Goal: Information Seeking & Learning: Learn about a topic

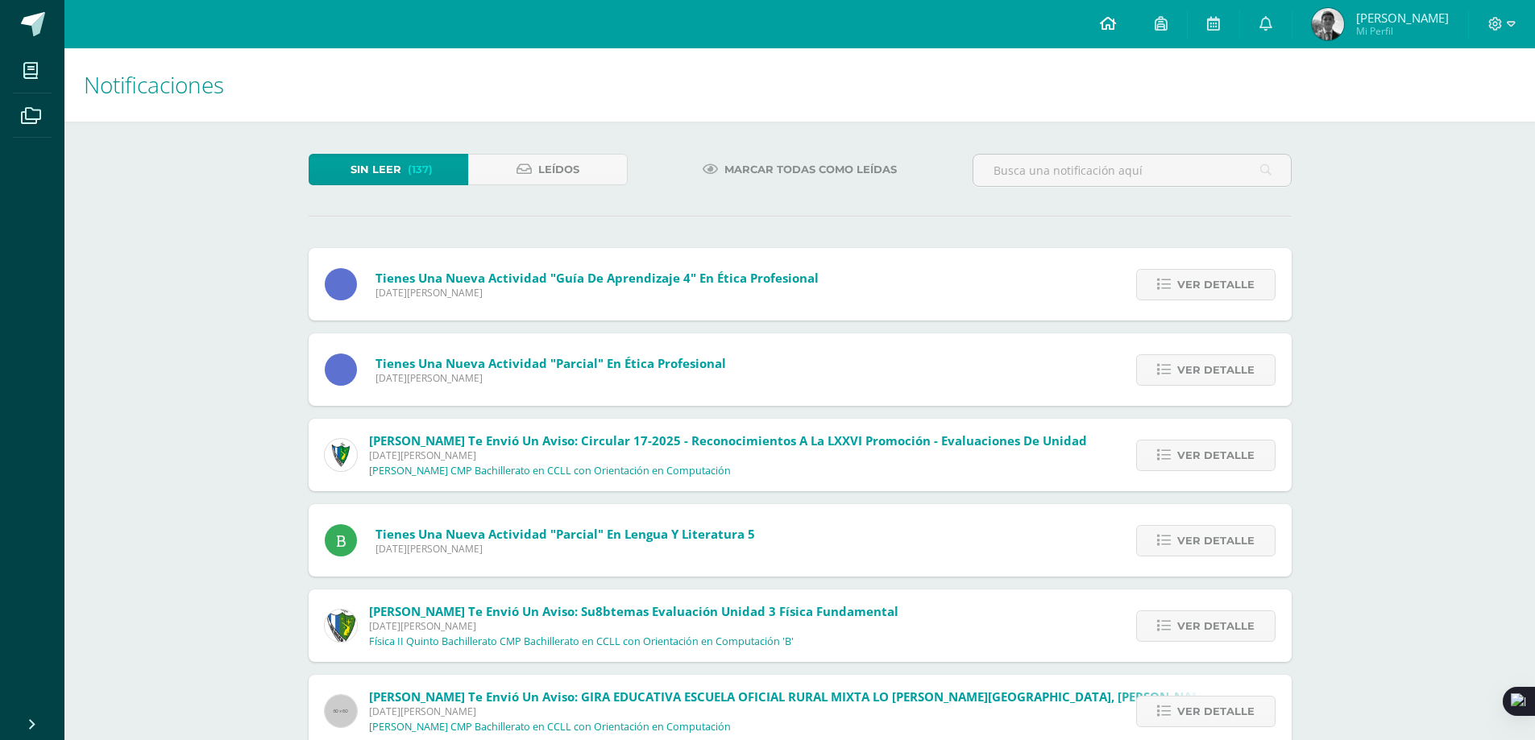
click at [1117, 23] on link at bounding box center [1107, 24] width 55 height 48
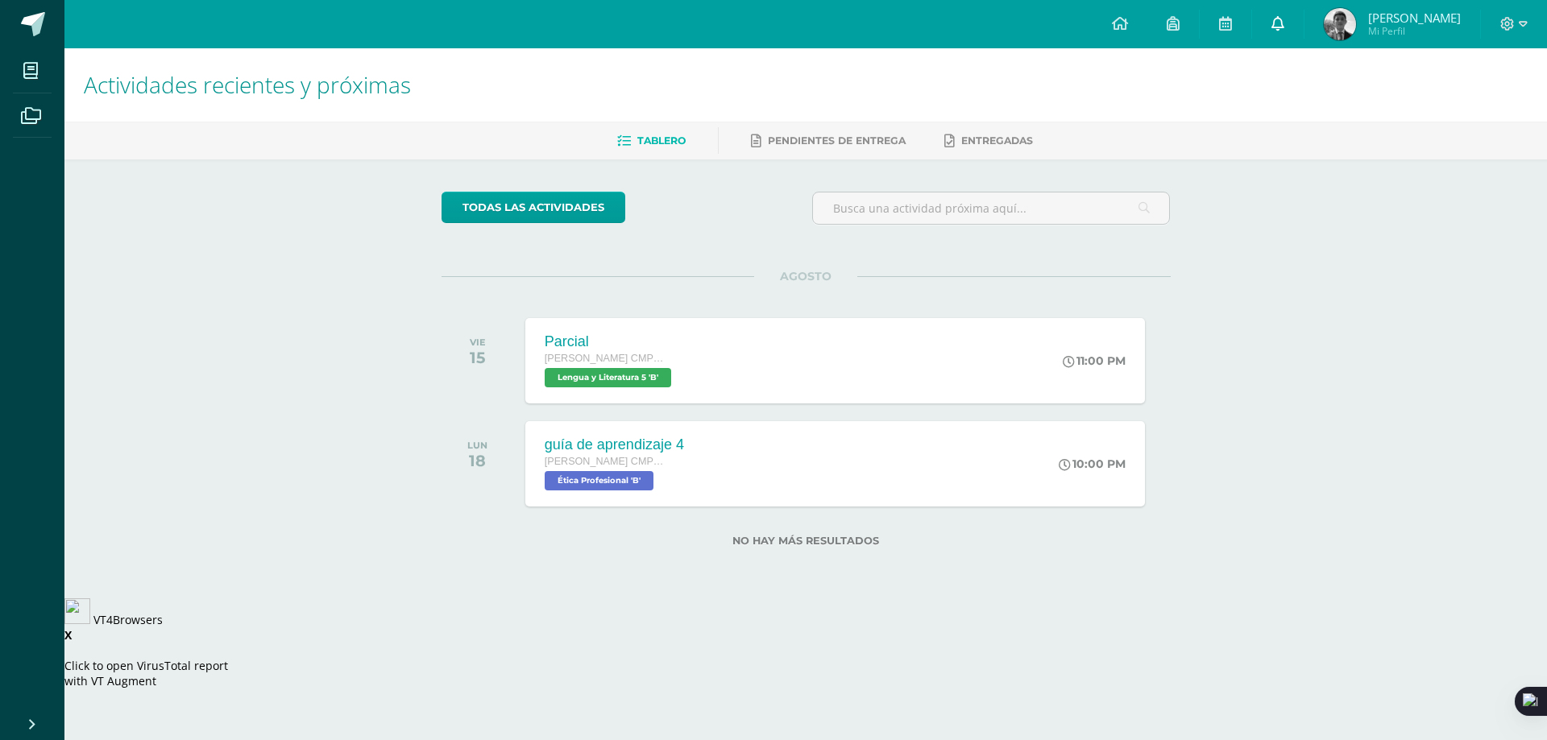
click at [1285, 26] on link at bounding box center [1278, 24] width 52 height 48
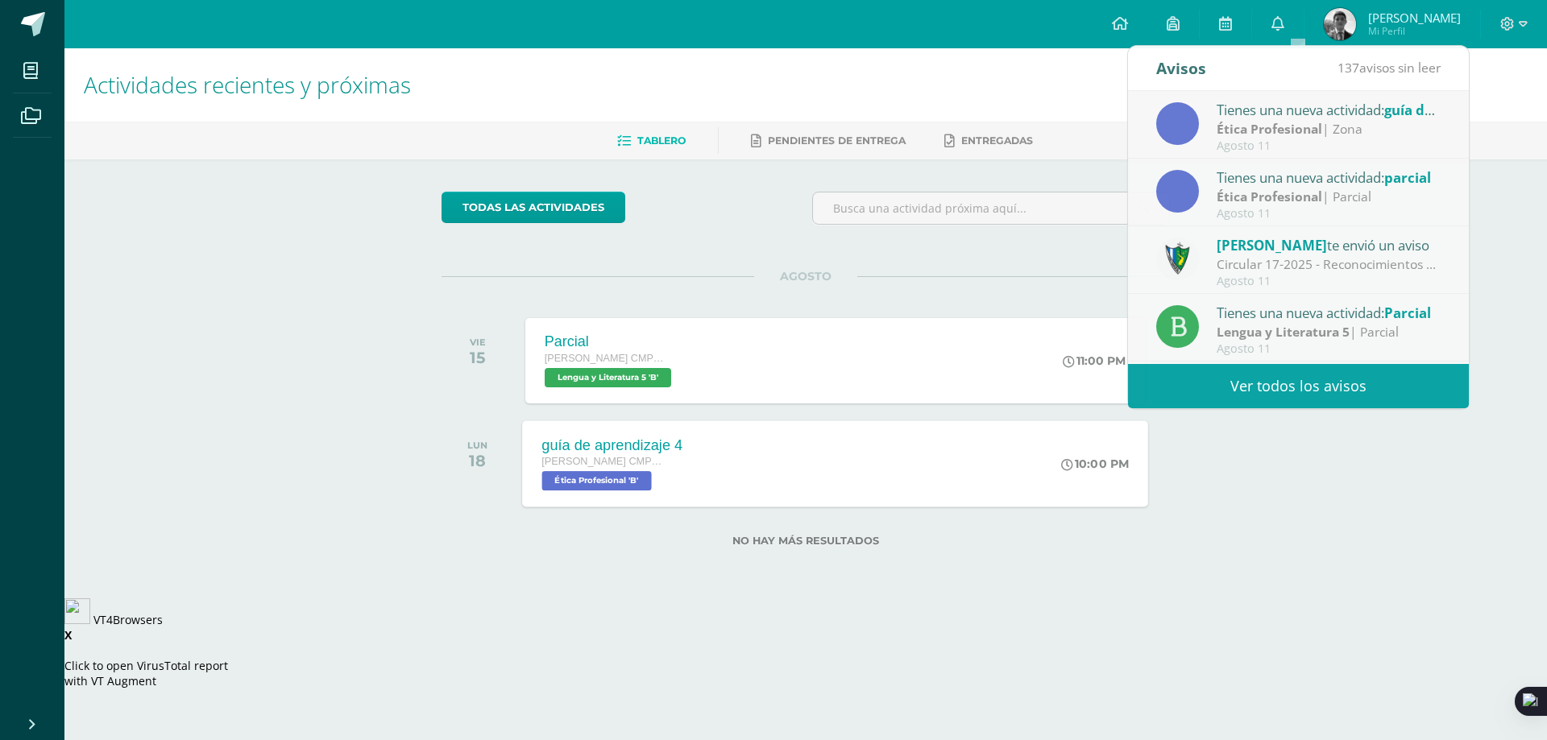
click at [927, 485] on div "guía de aprendizaje 4 Quinto Bachillerato CMP Bachillerato en CCLL con Orientac…" at bounding box center [835, 464] width 626 height 86
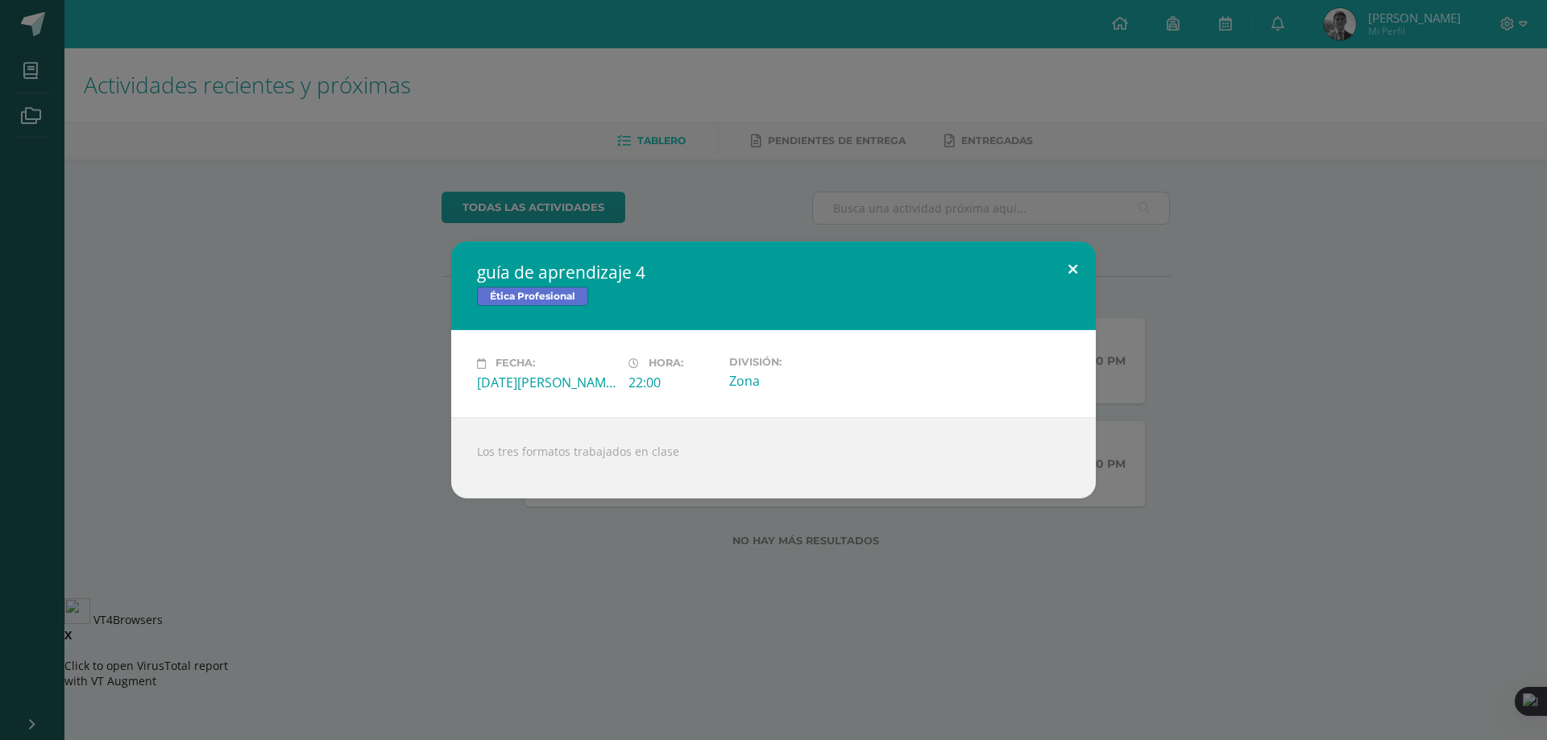
click at [1077, 263] on button at bounding box center [1073, 269] width 46 height 55
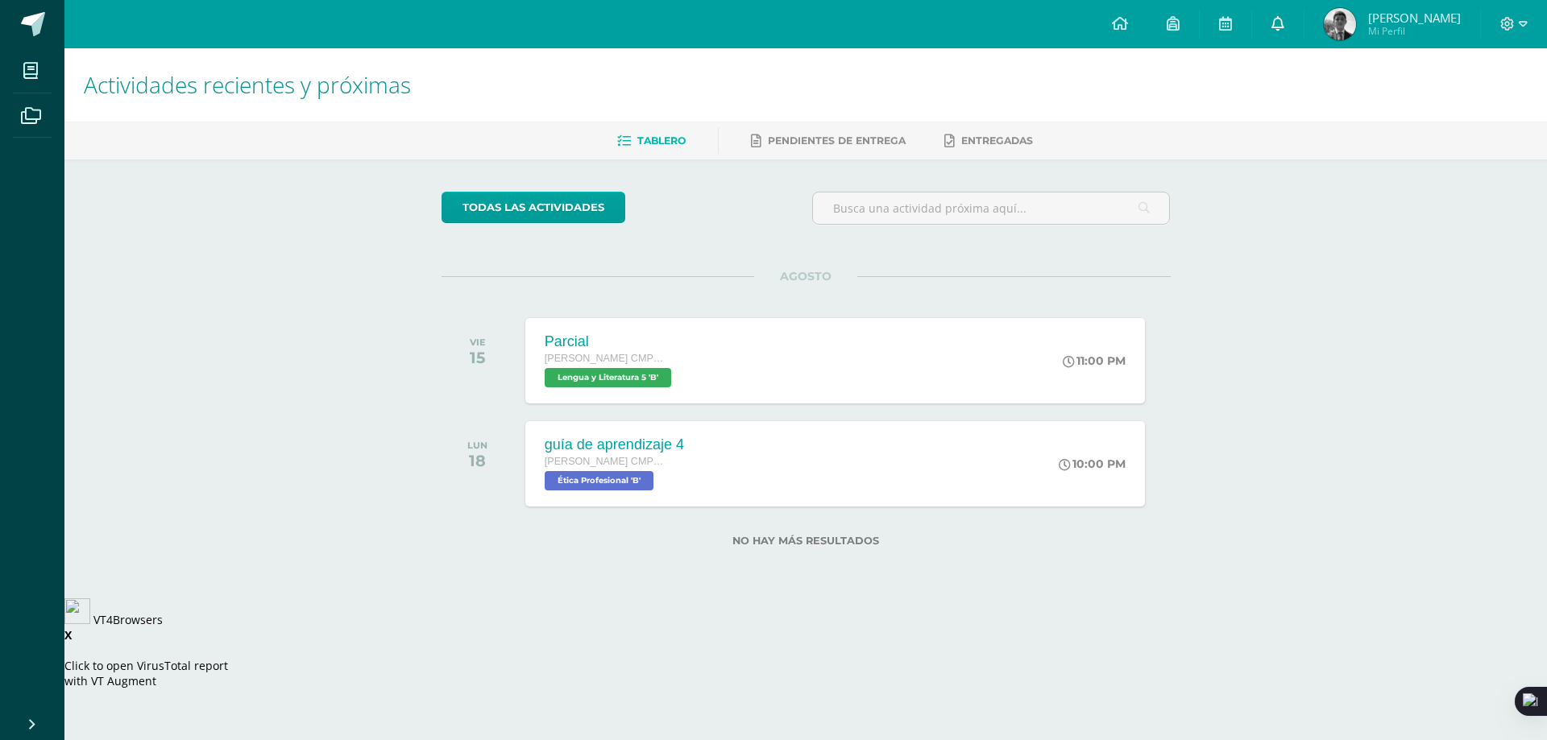
click at [1303, 31] on link at bounding box center [1278, 24] width 52 height 48
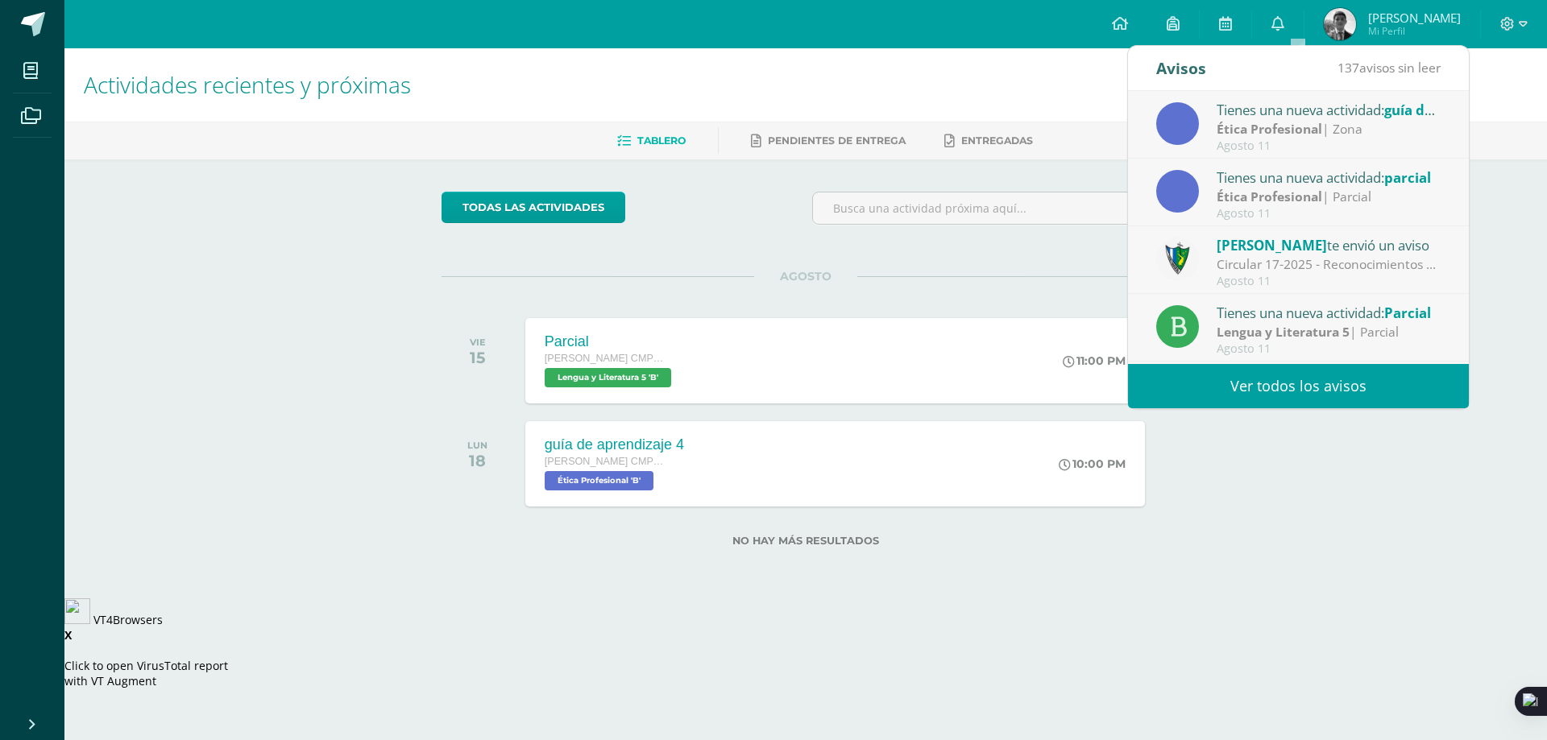
click at [1352, 209] on div "Agosto 11" at bounding box center [1328, 214] width 224 height 14
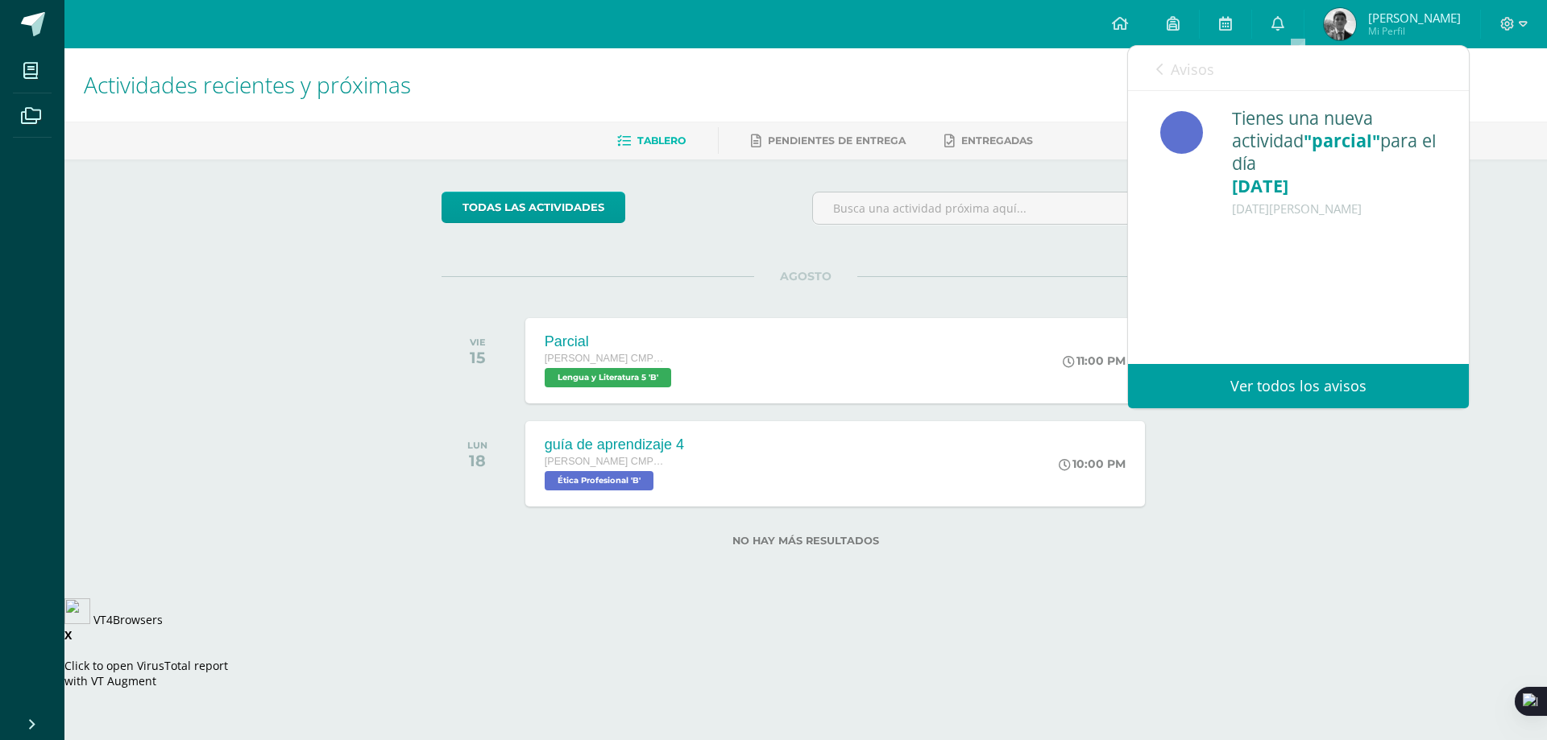
click at [1190, 64] on span "Avisos" at bounding box center [1193, 69] width 44 height 19
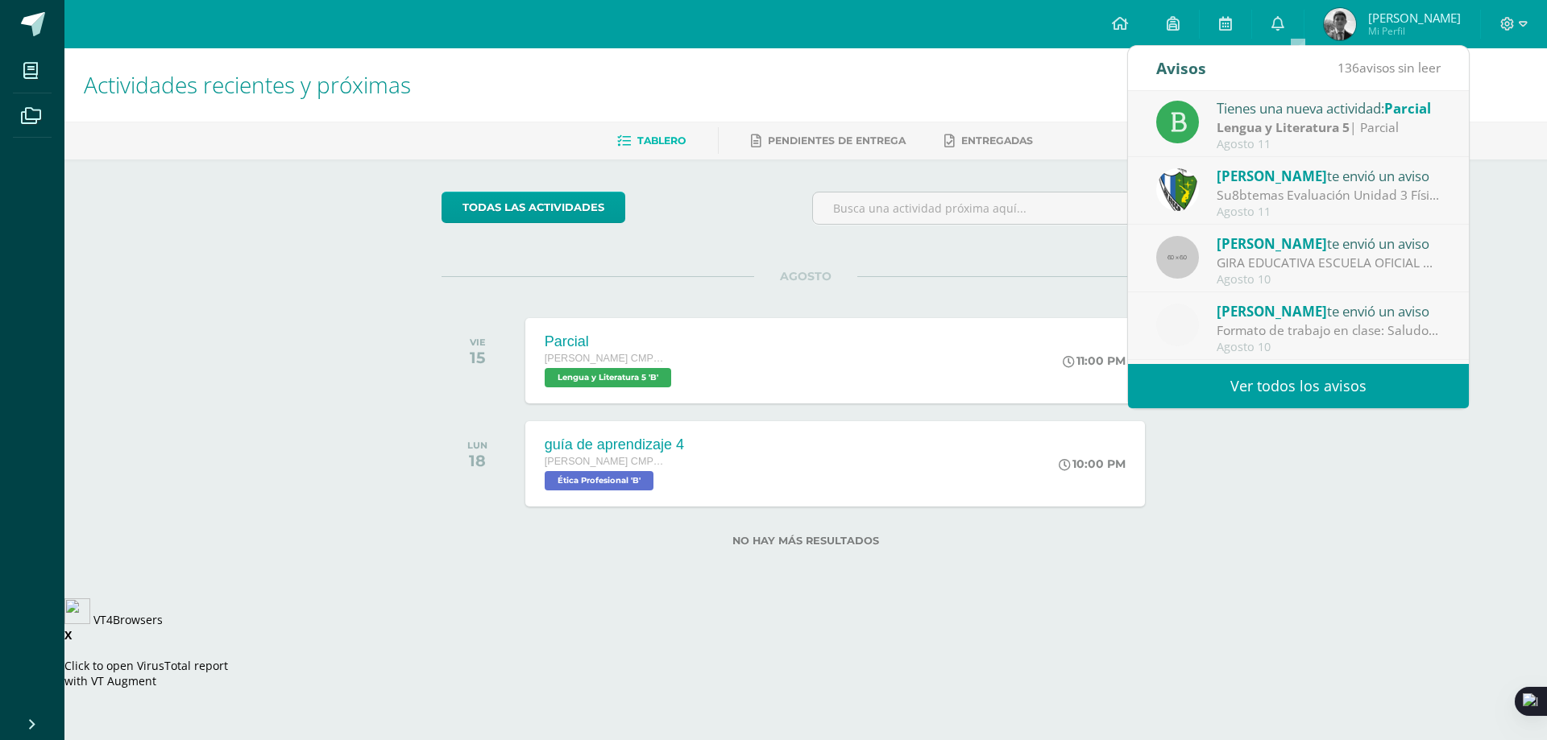
scroll to position [242, 0]
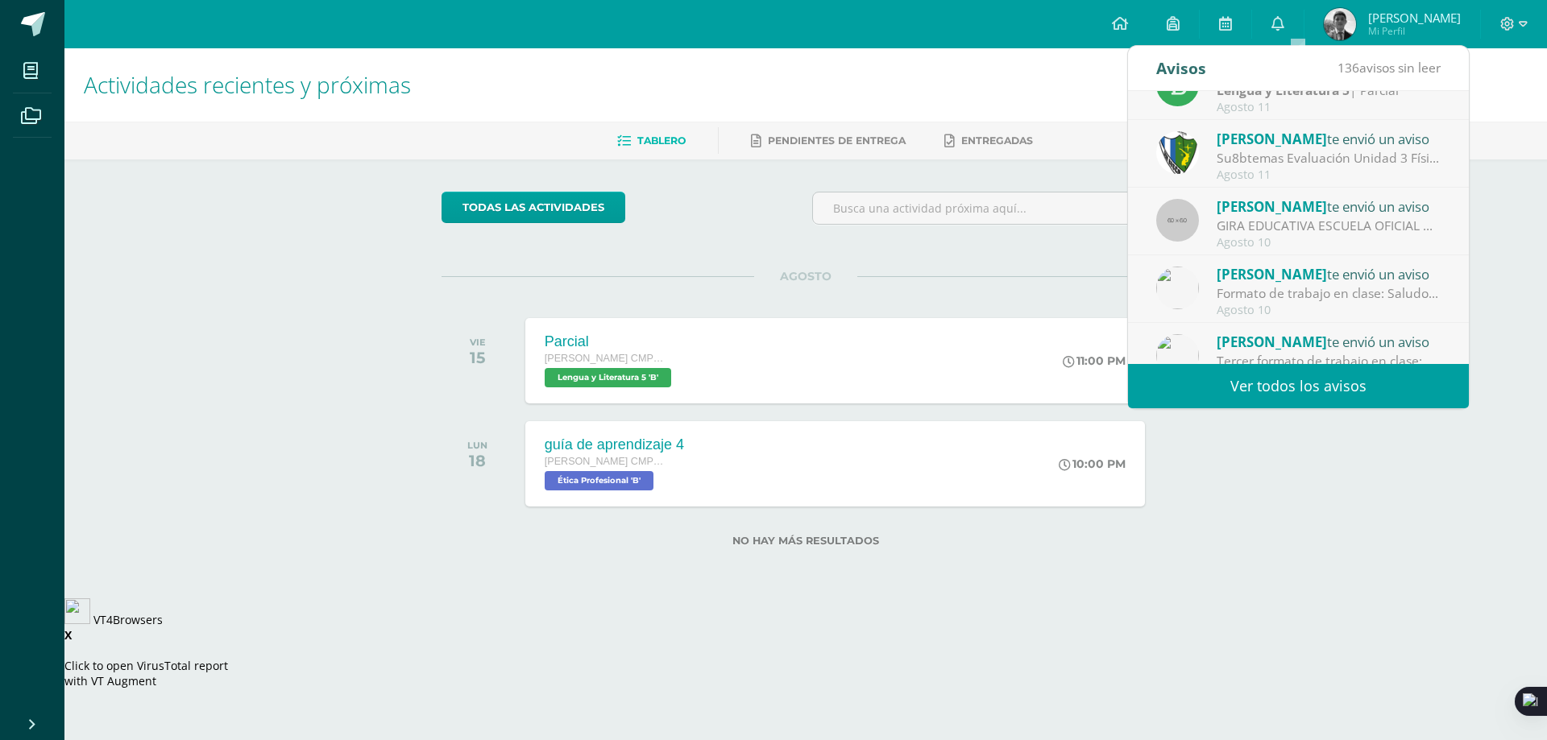
click at [1339, 295] on div "Formato de trabajo en clase: Saludos jóvenes Por este medio les comparto el for…" at bounding box center [1328, 293] width 224 height 19
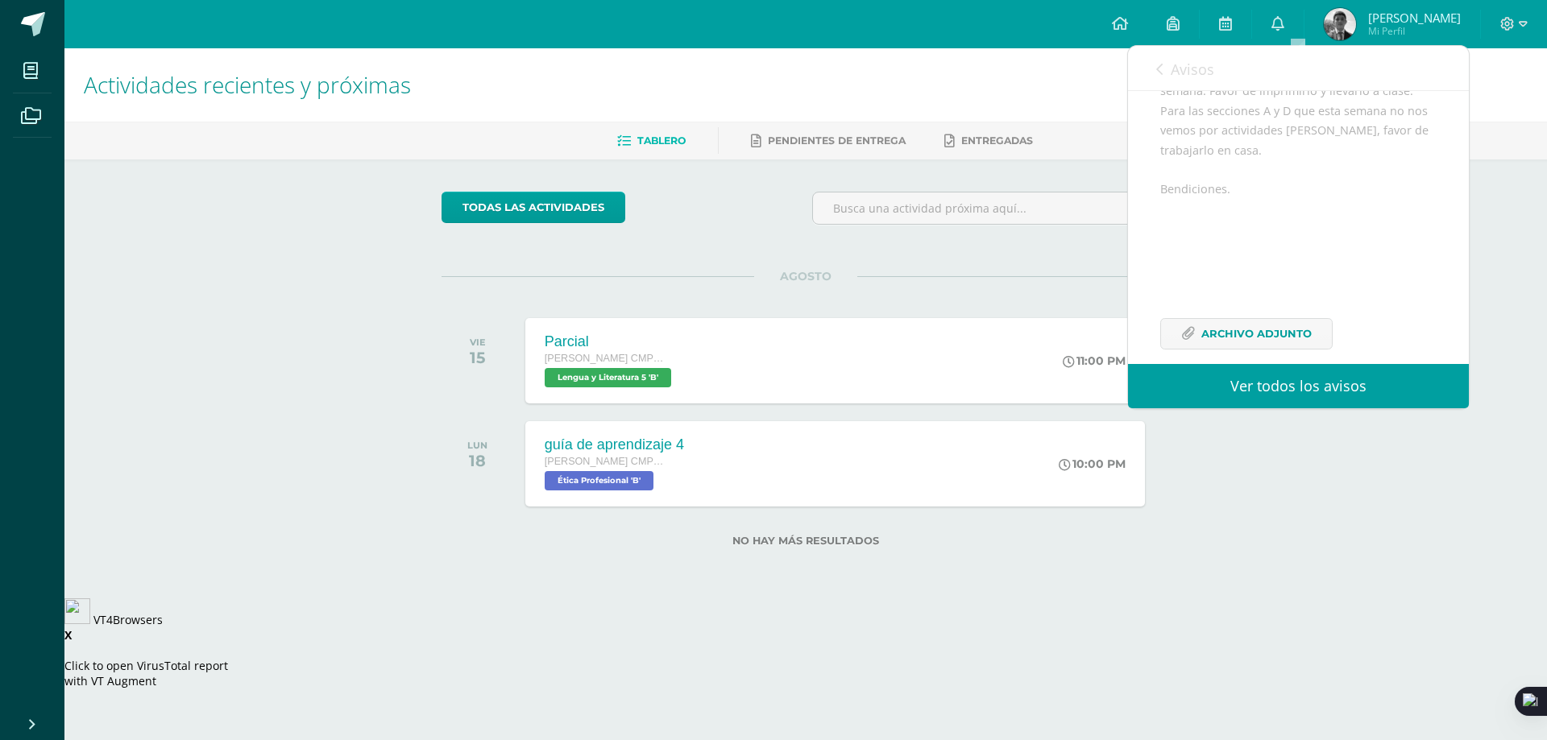
scroll to position [302, 0]
click at [1273, 315] on span "Archivo Adjunto" at bounding box center [1256, 313] width 110 height 30
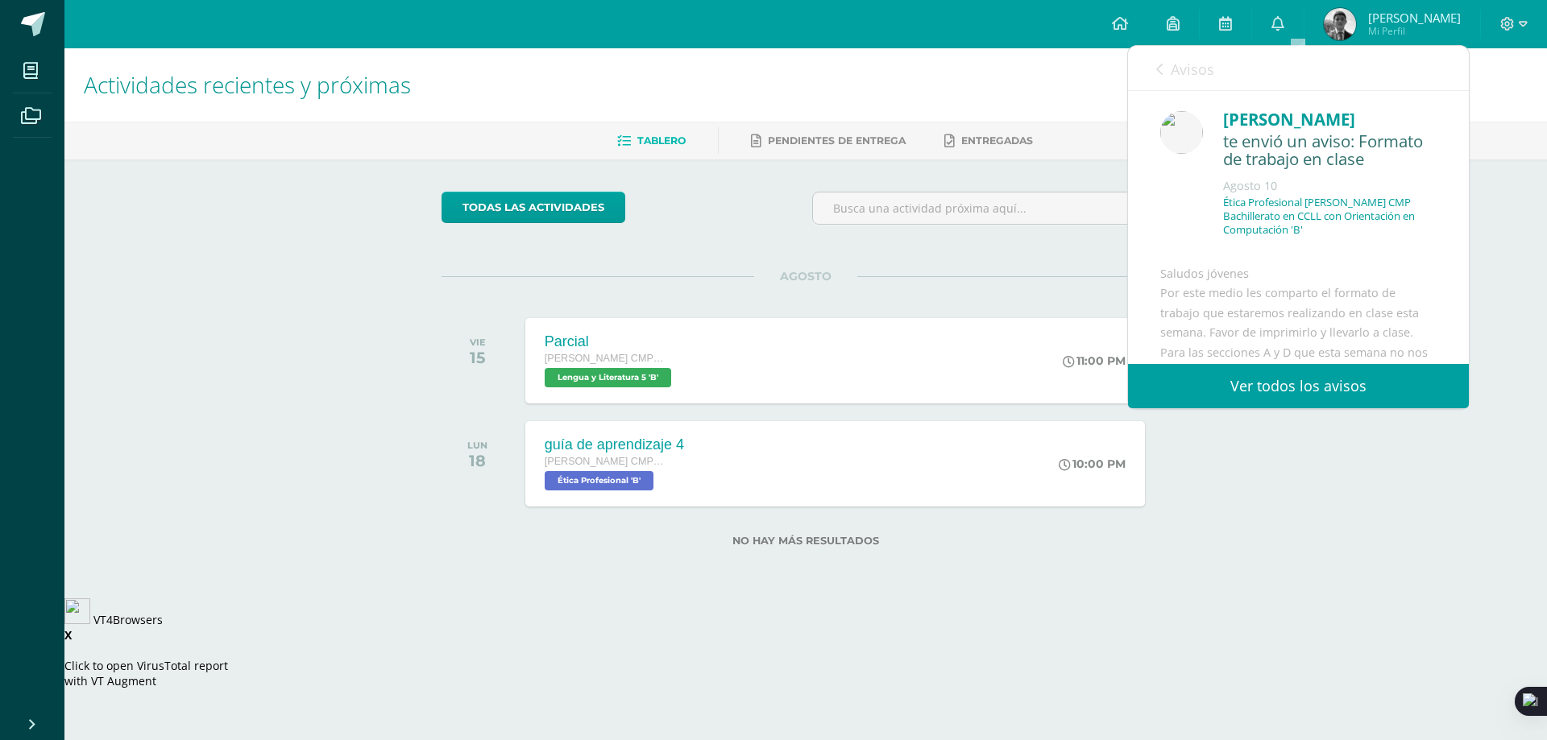
click at [1175, 71] on span "Avisos" at bounding box center [1193, 69] width 44 height 19
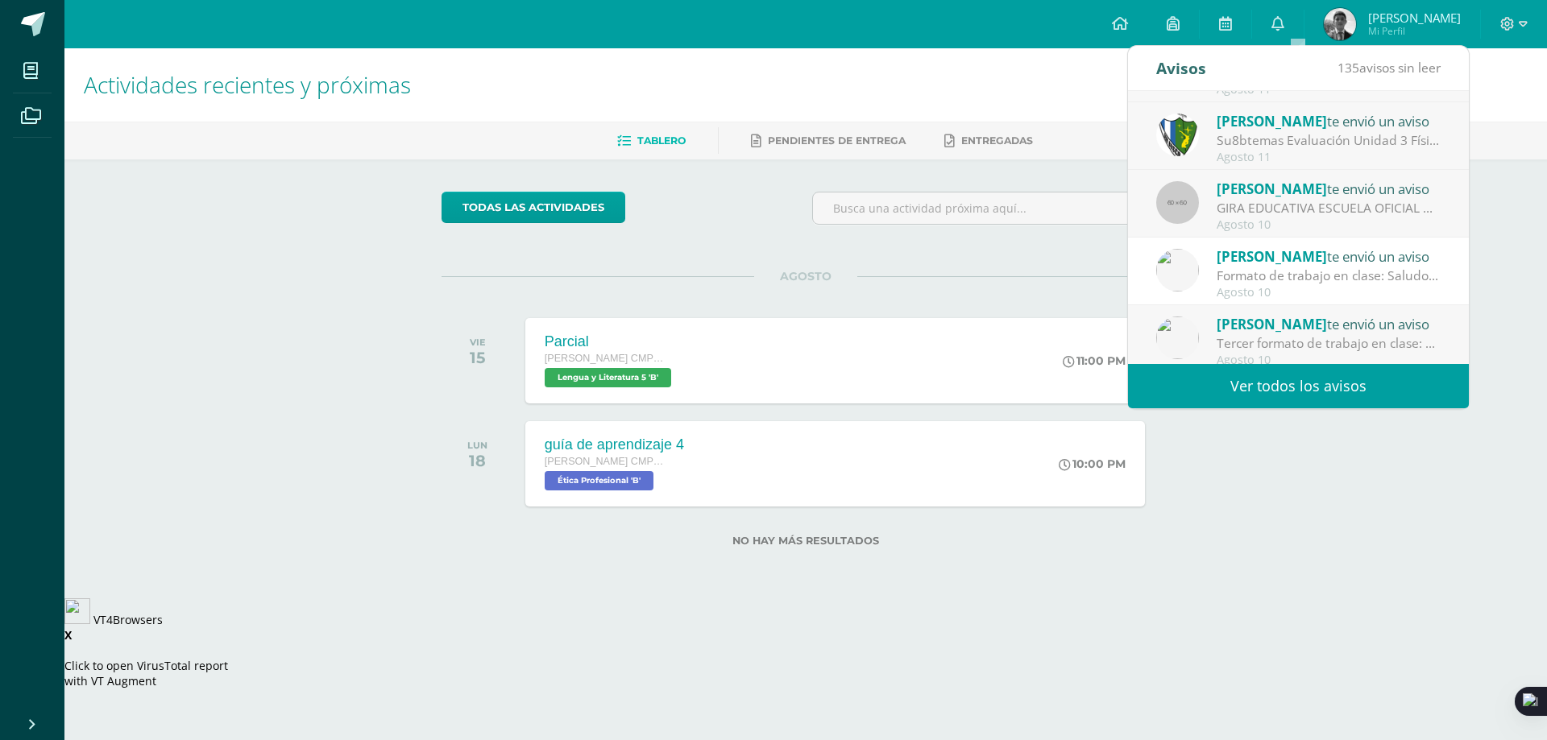
scroll to position [268, 0]
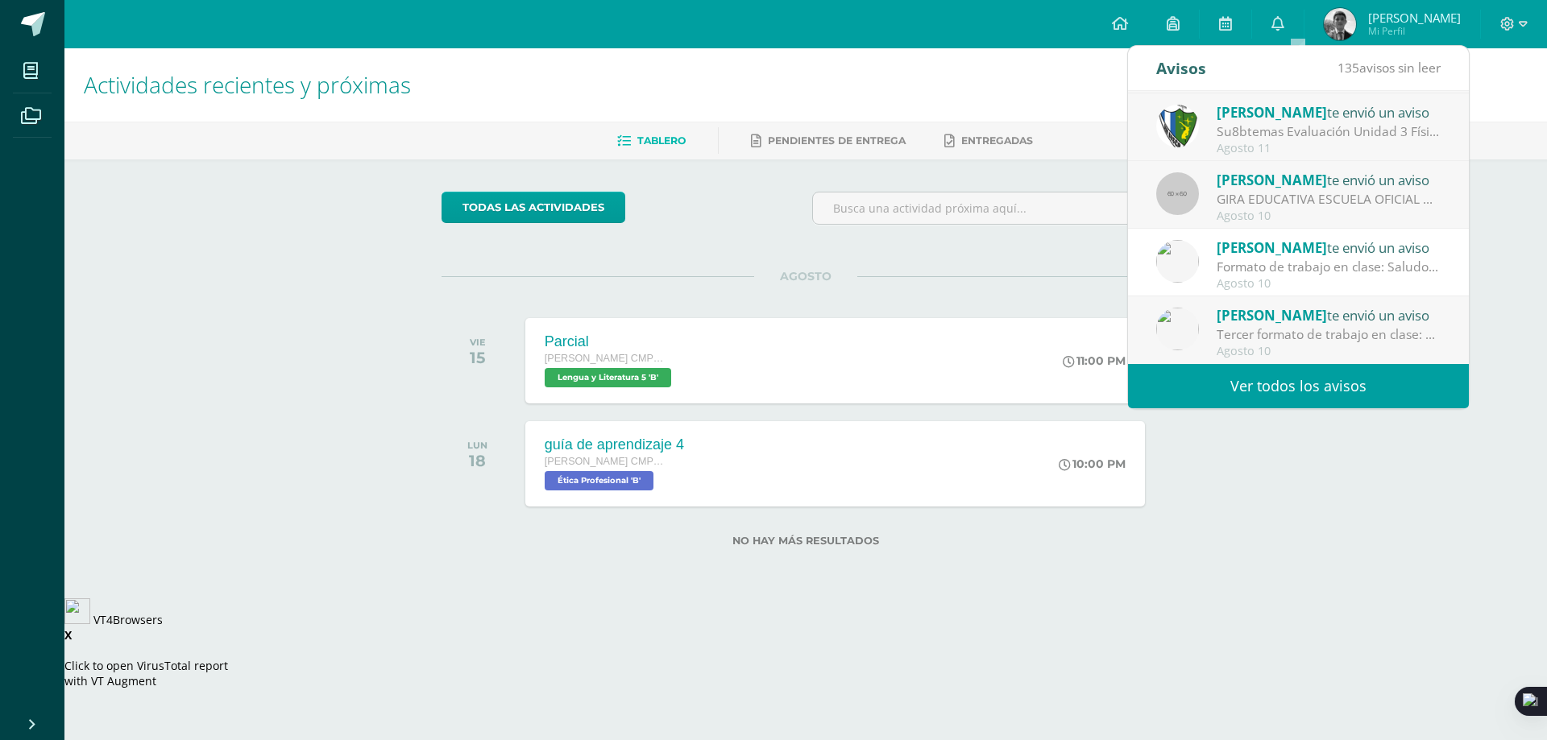
click at [1382, 329] on div "Tercer formato de trabajo en clase: Saludos jóvenes Les comparto el formato de …" at bounding box center [1328, 334] width 224 height 19
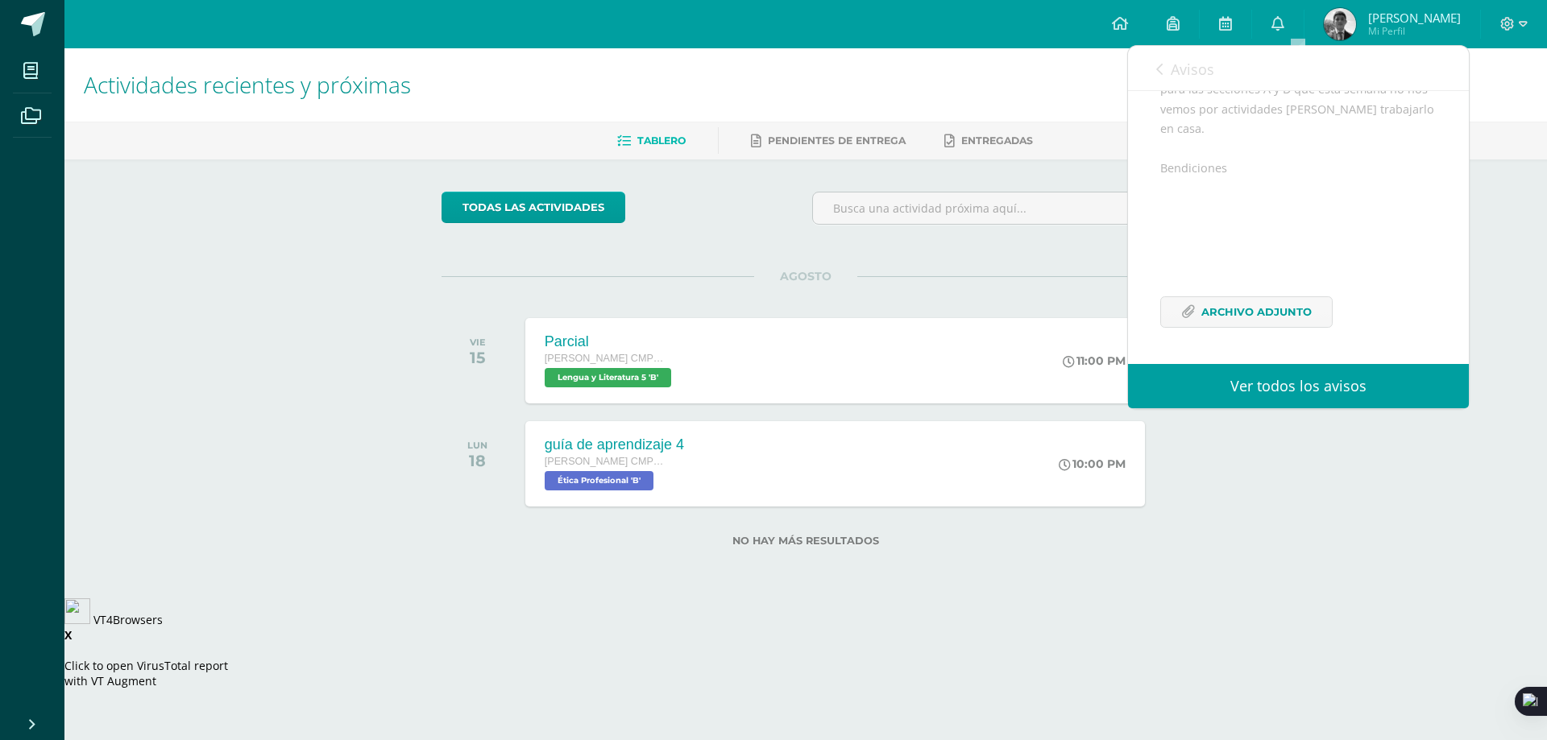
scroll to position [322, 0]
click at [1280, 312] on span "Archivo Adjunto" at bounding box center [1256, 312] width 110 height 30
